Goal: Task Accomplishment & Management: Manage account settings

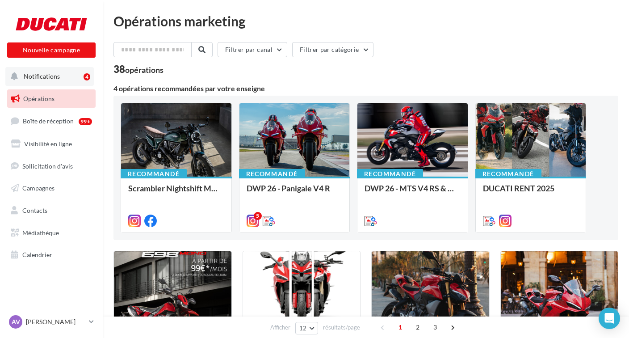
click at [34, 76] on span "Notifications" at bounding box center [42, 76] width 36 height 8
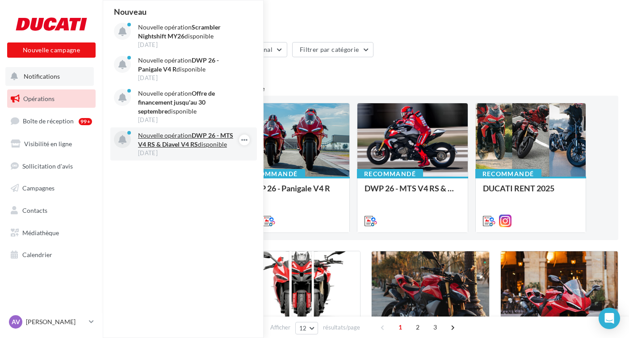
click at [193, 138] on p "Nouvelle opération DWP 26 - MTS V4 RS & Diavel V4 RS disponible" at bounding box center [190, 140] width 104 height 18
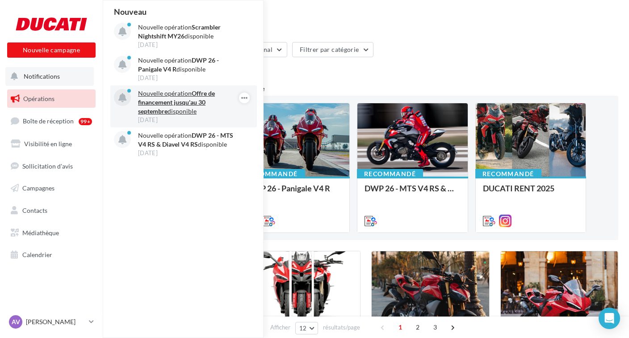
click at [185, 94] on p "Nouvelle opération Offre de financement jusqu'au 30 septembre disponible" at bounding box center [190, 102] width 104 height 27
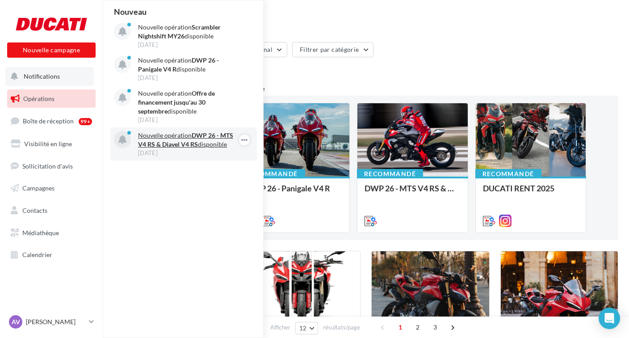
click at [203, 139] on p "Nouvelle opération DWP 26 - MTS V4 RS & Diavel V4 RS disponible" at bounding box center [190, 140] width 104 height 18
click at [248, 137] on button "button" at bounding box center [244, 139] width 11 height 11
click at [210, 177] on button "Découvrir cette opération" at bounding box center [199, 177] width 101 height 21
click at [200, 176] on button "Découvrir cette opération" at bounding box center [199, 177] width 101 height 21
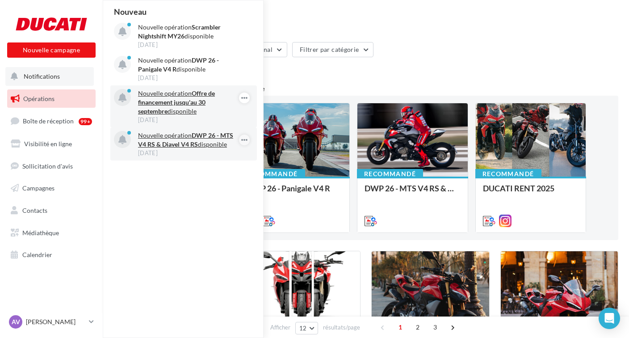
click at [213, 119] on div "15 sept." at bounding box center [190, 120] width 104 height 8
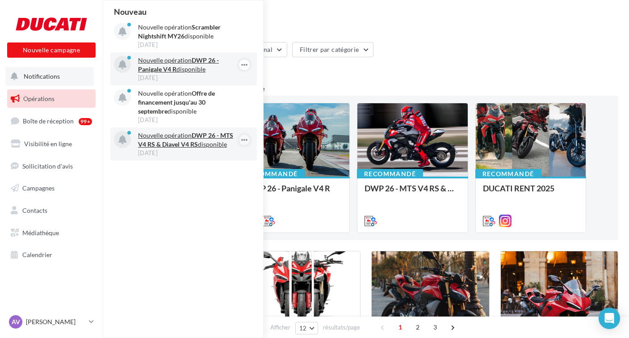
click at [187, 65] on p "Nouvelle opération DWP 26 - Panigale V4 R disponible" at bounding box center [190, 65] width 104 height 18
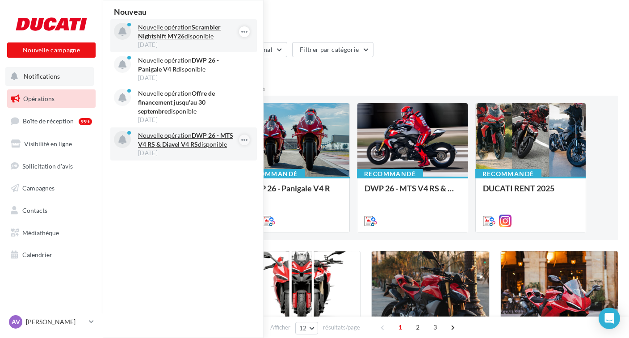
click at [175, 24] on p "Nouvelle opération Scrambler Nightshift MY26 disponible" at bounding box center [190, 32] width 104 height 18
click at [172, 32] on strong "Scrambler Nightshift MY26" at bounding box center [179, 31] width 83 height 17
click at [243, 34] on icon "button" at bounding box center [244, 31] width 7 height 11
click at [211, 46] on button "Archiver" at bounding box center [199, 49] width 101 height 21
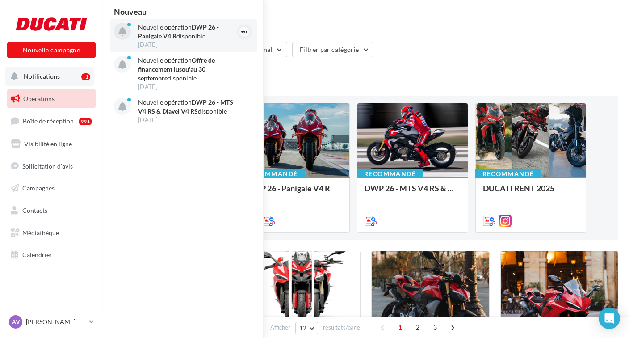
click at [246, 32] on icon "button" at bounding box center [244, 31] width 7 height 11
click at [209, 46] on button "Archiver" at bounding box center [199, 49] width 101 height 21
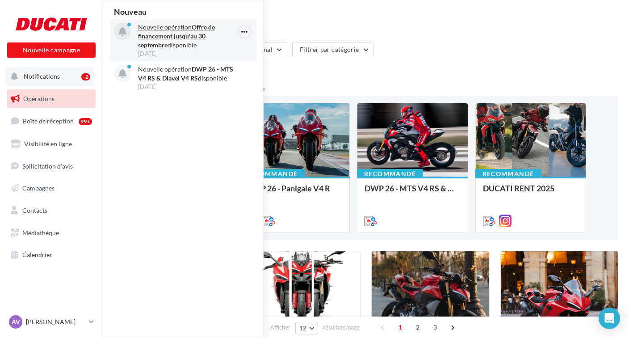
click at [243, 33] on icon "button" at bounding box center [244, 31] width 7 height 11
click at [204, 45] on button "Archiver" at bounding box center [199, 49] width 101 height 21
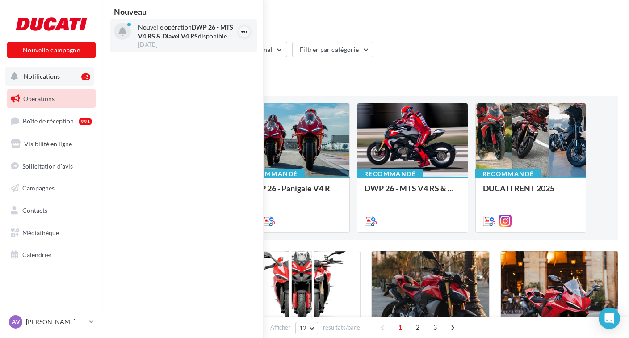
click at [243, 32] on icon "button" at bounding box center [244, 31] width 7 height 11
click at [195, 46] on button "Archiver" at bounding box center [199, 49] width 101 height 21
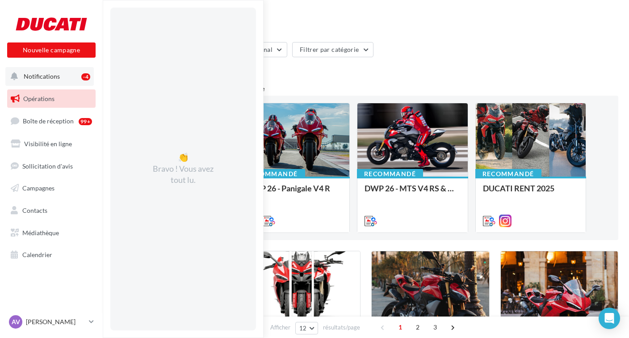
click at [56, 75] on span "Notifications" at bounding box center [42, 76] width 36 height 8
